Goal: Information Seeking & Learning: Learn about a topic

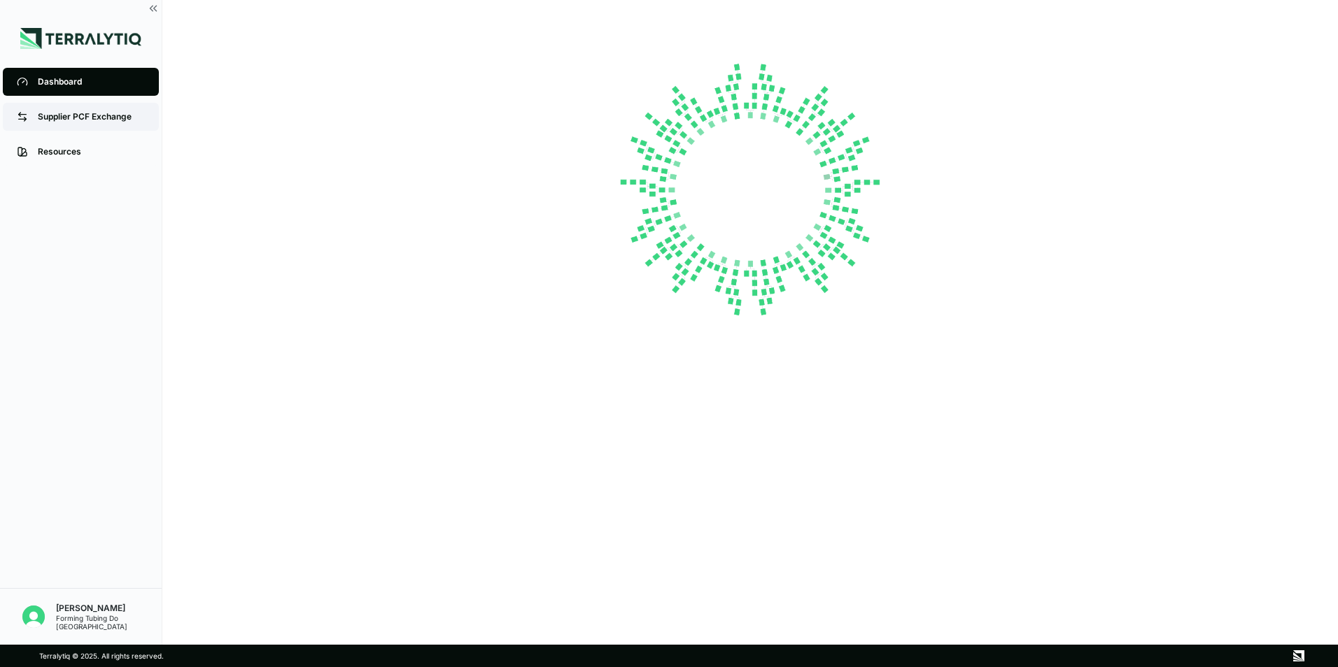
click at [47, 120] on div "Supplier PCF Exchange" at bounding box center [91, 116] width 107 height 11
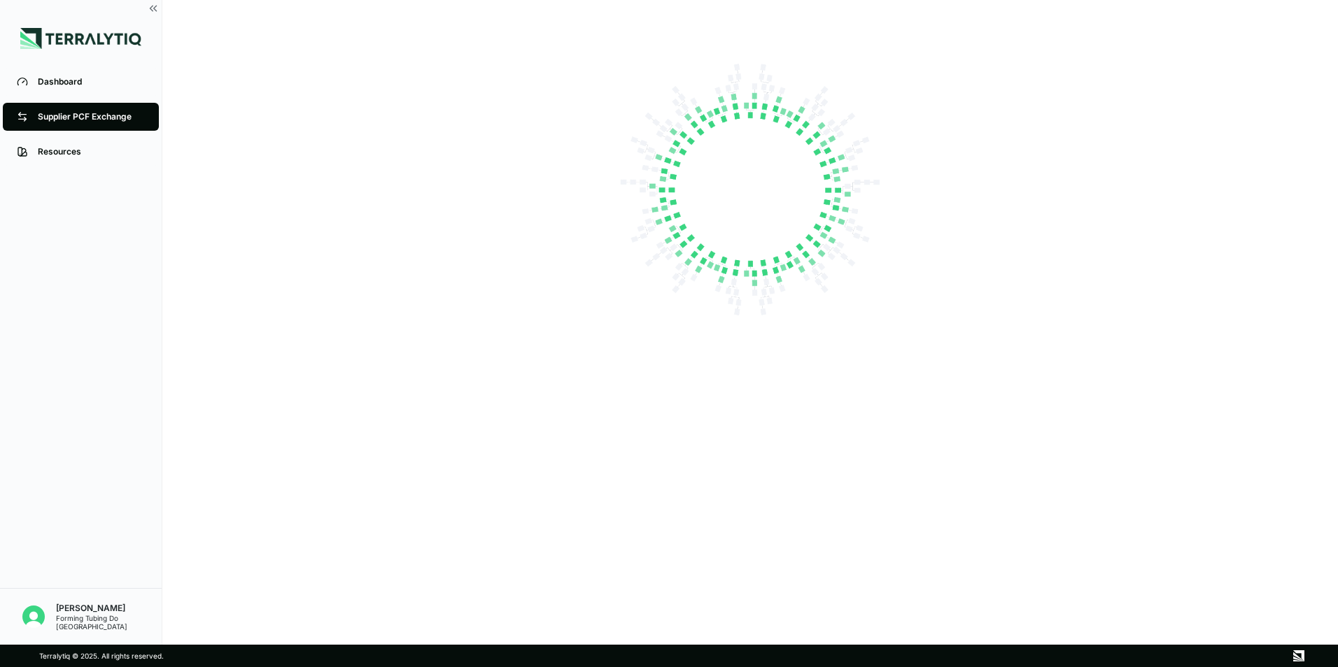
click at [21, 119] on icon at bounding box center [23, 119] width 8 height 0
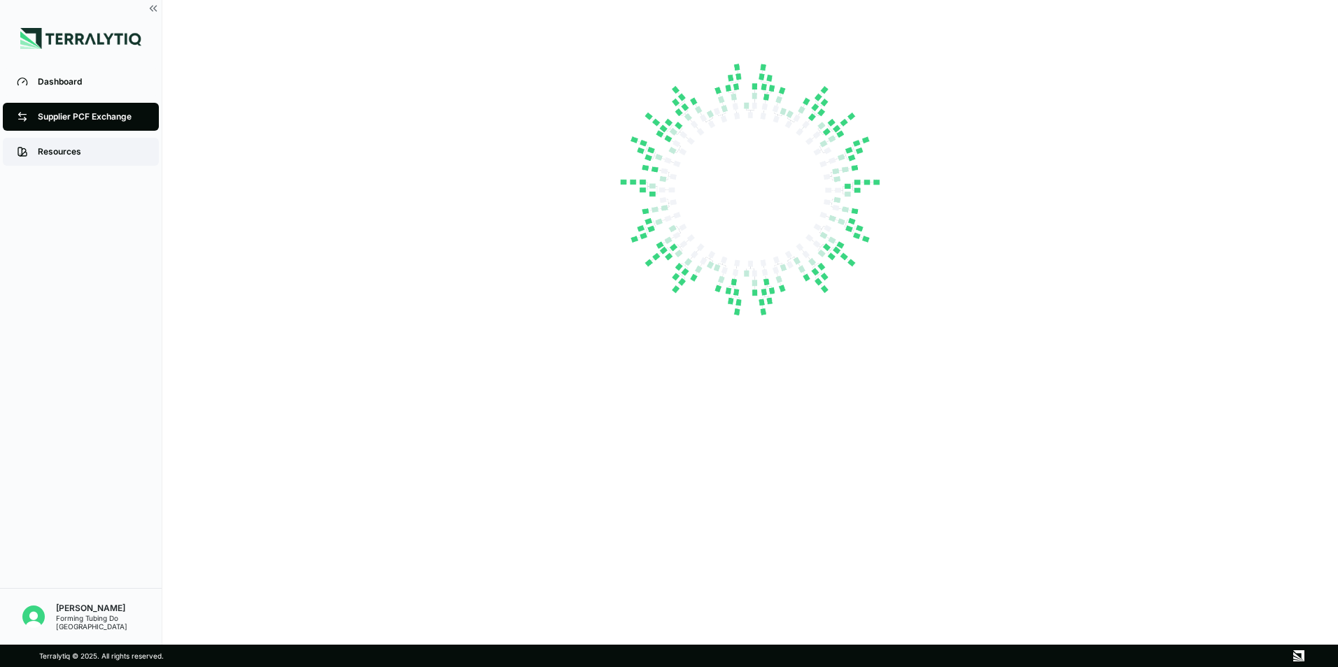
click at [49, 155] on div "Resources" at bounding box center [91, 151] width 107 height 11
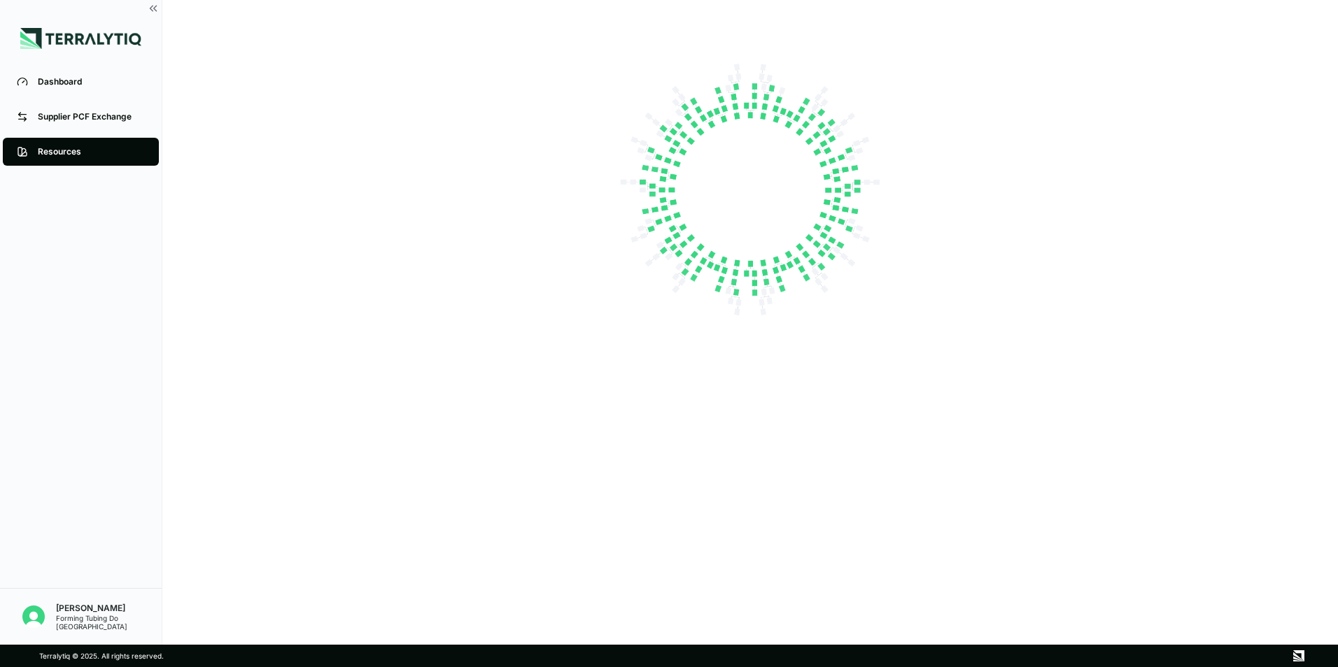
click at [49, 155] on div "Resources" at bounding box center [91, 151] width 107 height 11
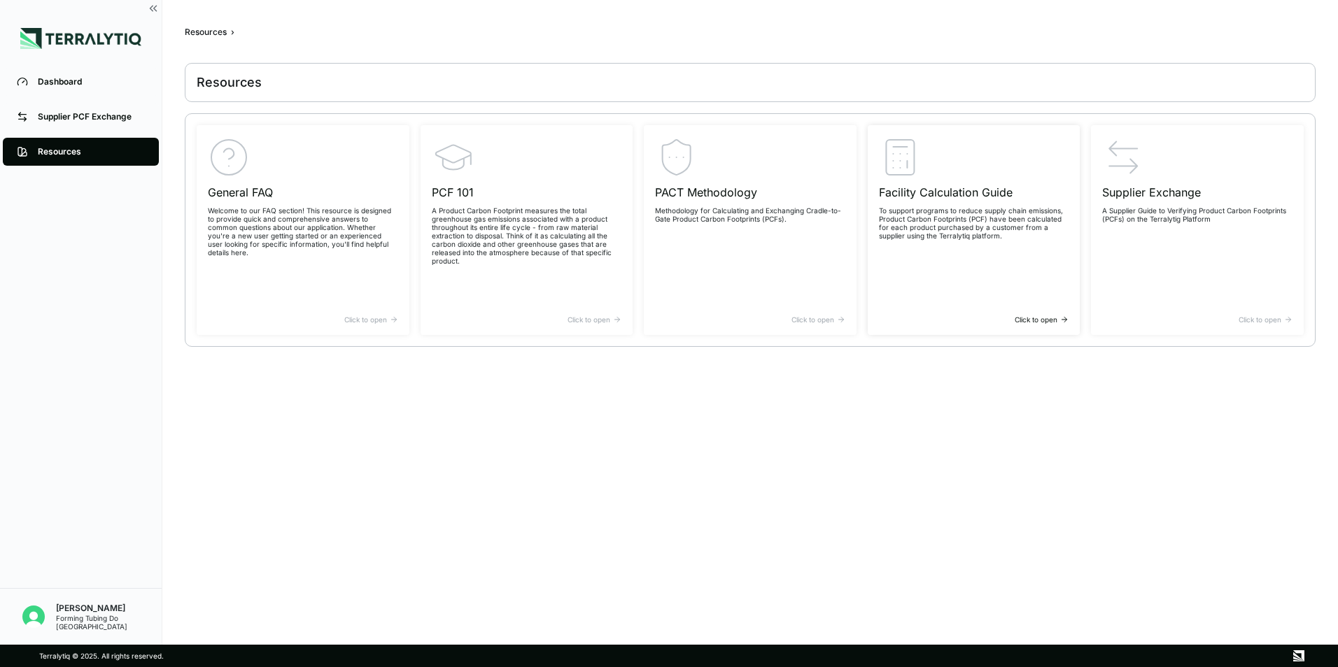
click at [967, 213] on p "To support programs to reduce supply chain emissions, Product Carbon Footprints…" at bounding box center [974, 223] width 190 height 34
click at [742, 200] on h3 "PACT Methodology" at bounding box center [750, 192] width 190 height 17
click at [66, 80] on div "Dashboard" at bounding box center [91, 81] width 107 height 11
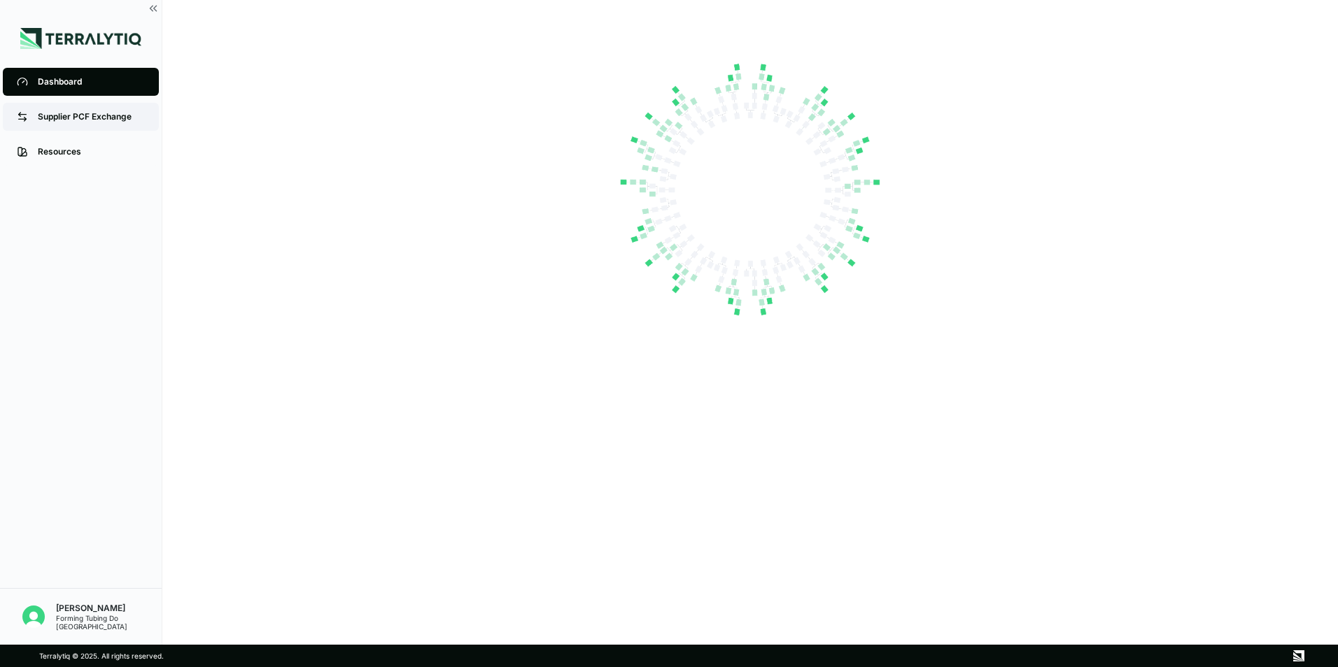
click at [77, 112] on div "Supplier PCF Exchange" at bounding box center [91, 116] width 107 height 11
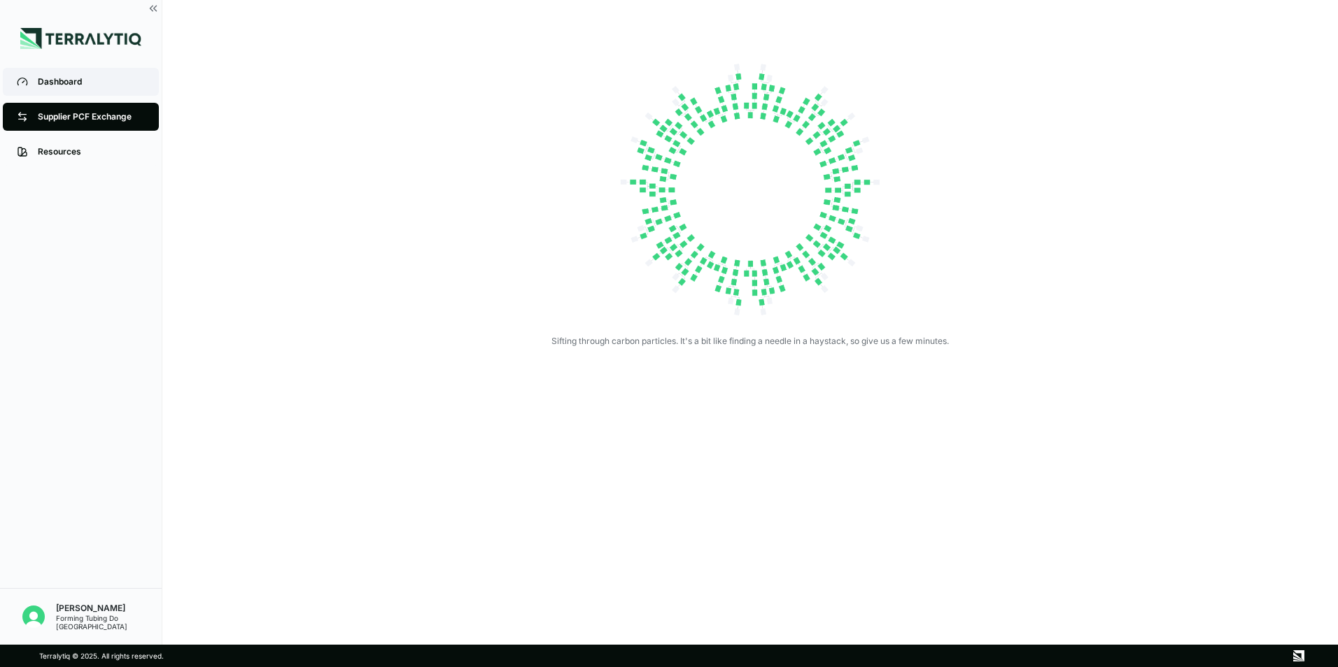
click at [58, 83] on div "Dashboard" at bounding box center [91, 81] width 107 height 11
